Goal: Information Seeking & Learning: Learn about a topic

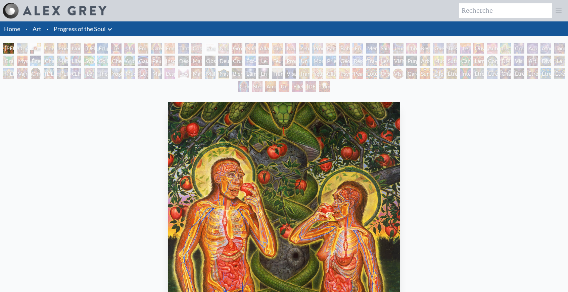
click at [63, 13] on img at bounding box center [65, 10] width 84 height 9
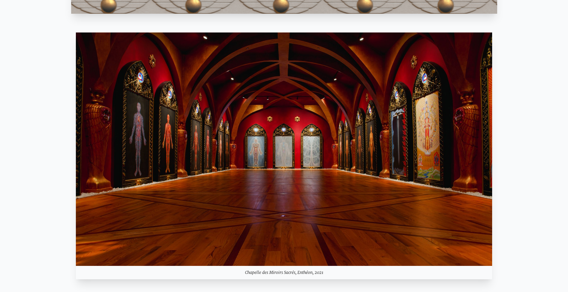
scroll to position [771, 0]
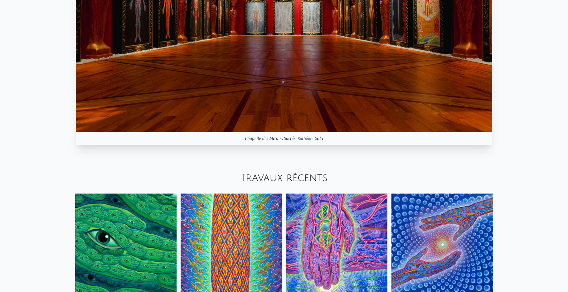
click at [285, 68] on img at bounding box center [284, 15] width 416 height 234
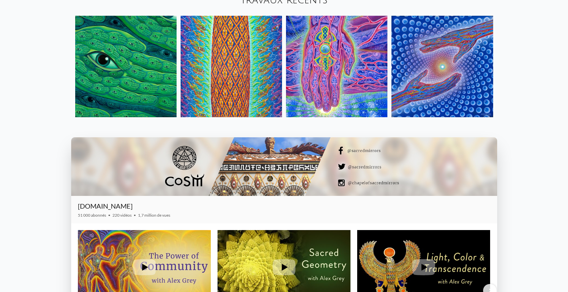
scroll to position [939, 0]
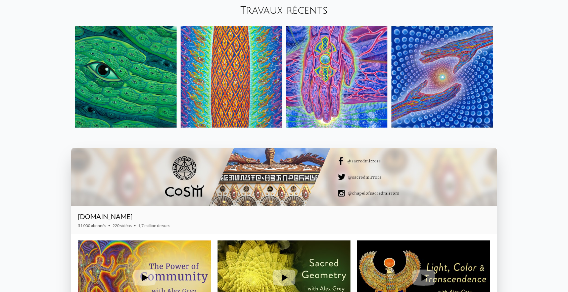
click at [149, 77] on img at bounding box center [125, 76] width 101 height 101
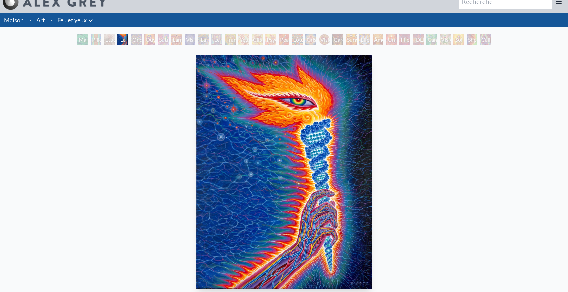
scroll to position [13, 0]
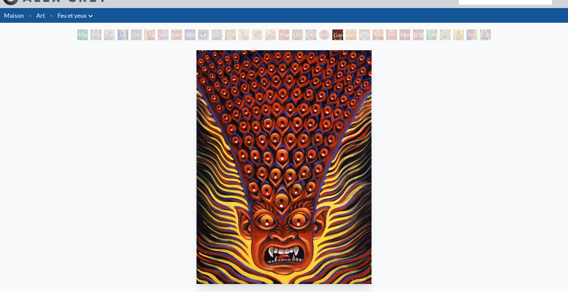
scroll to position [27, 0]
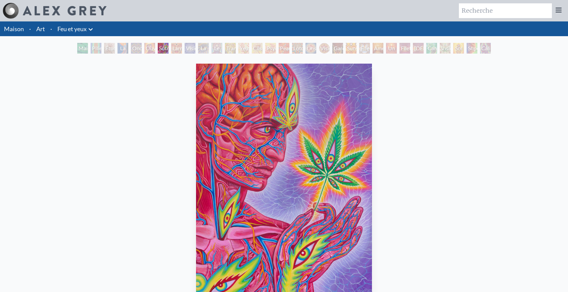
click at [71, 29] on font "Feu et yeux" at bounding box center [71, 28] width 29 height 7
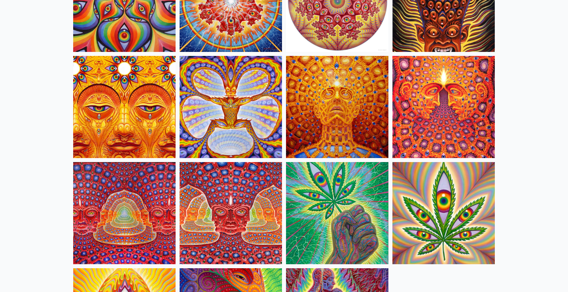
drag, startPoint x: 0, startPoint y: 125, endPoint x: 0, endPoint y: 214, distance: 88.2
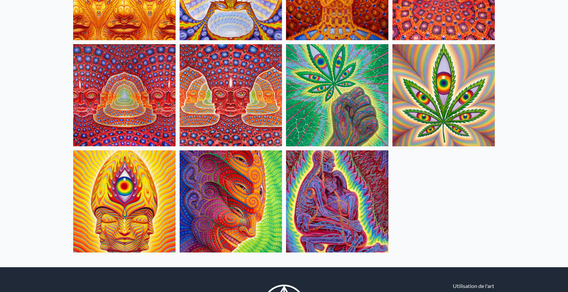
drag, startPoint x: 0, startPoint y: 119, endPoint x: 0, endPoint y: 223, distance: 104.0
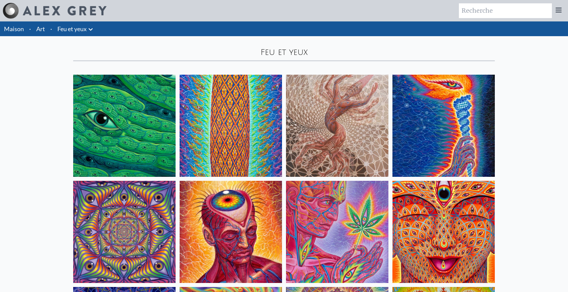
drag, startPoint x: 0, startPoint y: 203, endPoint x: 48, endPoint y: 14, distance: 194.6
click at [14, 13] on img at bounding box center [11, 11] width 16 height 16
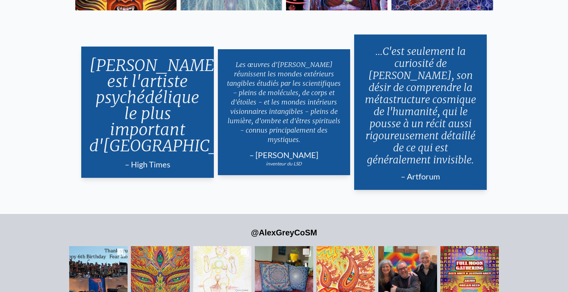
scroll to position [1476, 0]
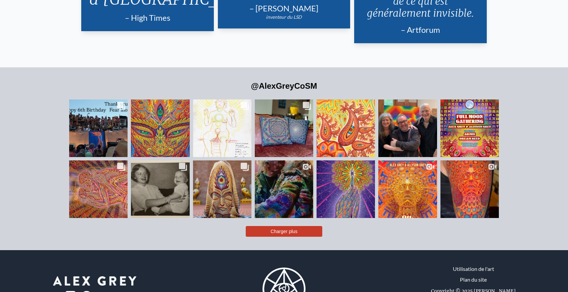
drag, startPoint x: 51, startPoint y: 89, endPoint x: 53, endPoint y: 117, distance: 28.6
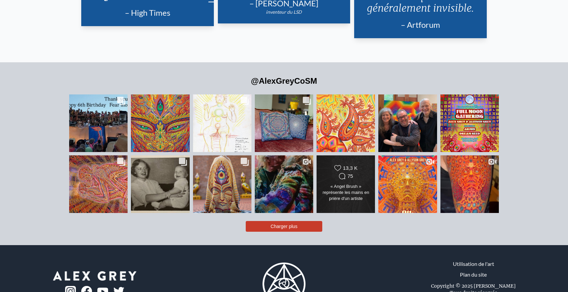
click at [344, 184] on font "« Angel Brush » représente les mains en prière d'un artiste brandissant un pinc…" at bounding box center [345, 238] width 47 height 108
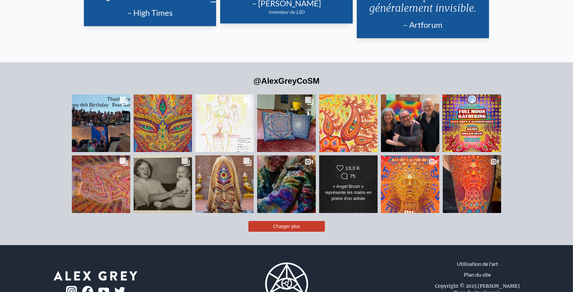
scroll to position [1148, 0]
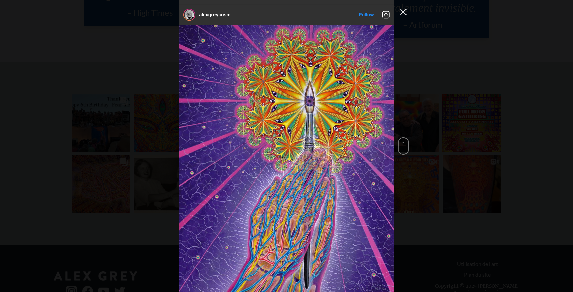
click at [401, 15] on button "Fermer la fenêtre contextuelle du flux Instagram" at bounding box center [403, 12] width 11 height 11
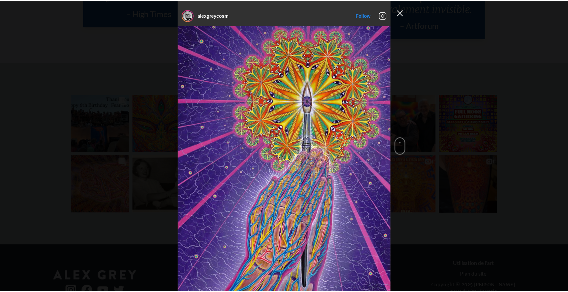
scroll to position [1610, 0]
